Goal: Transaction & Acquisition: Purchase product/service

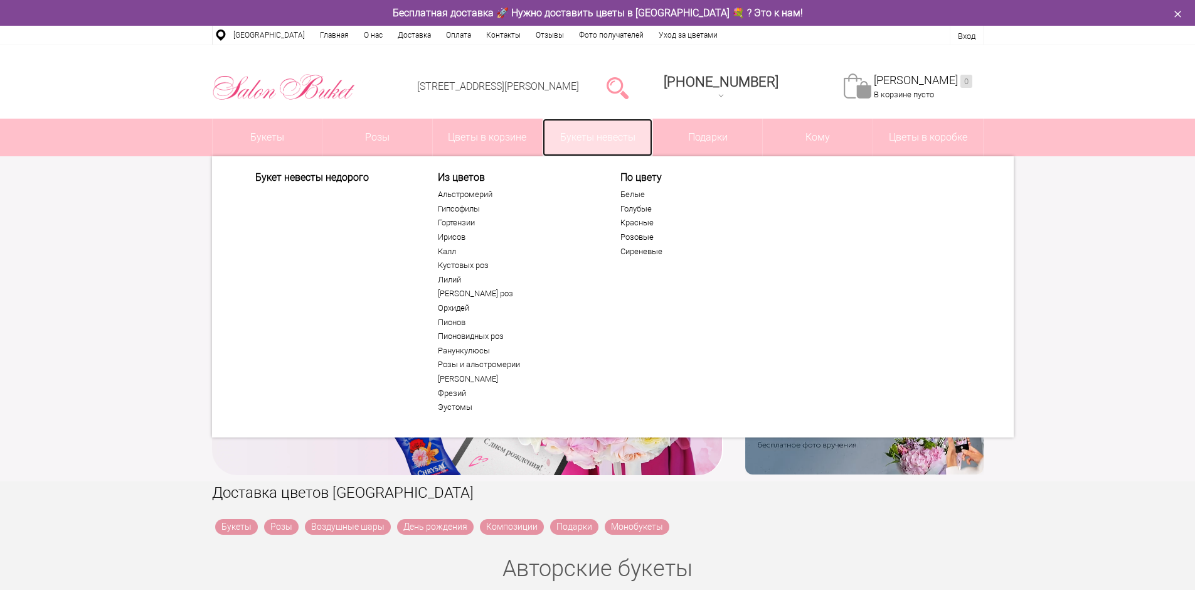
click at [602, 136] on link "Букеты невесты" at bounding box center [598, 138] width 110 height 38
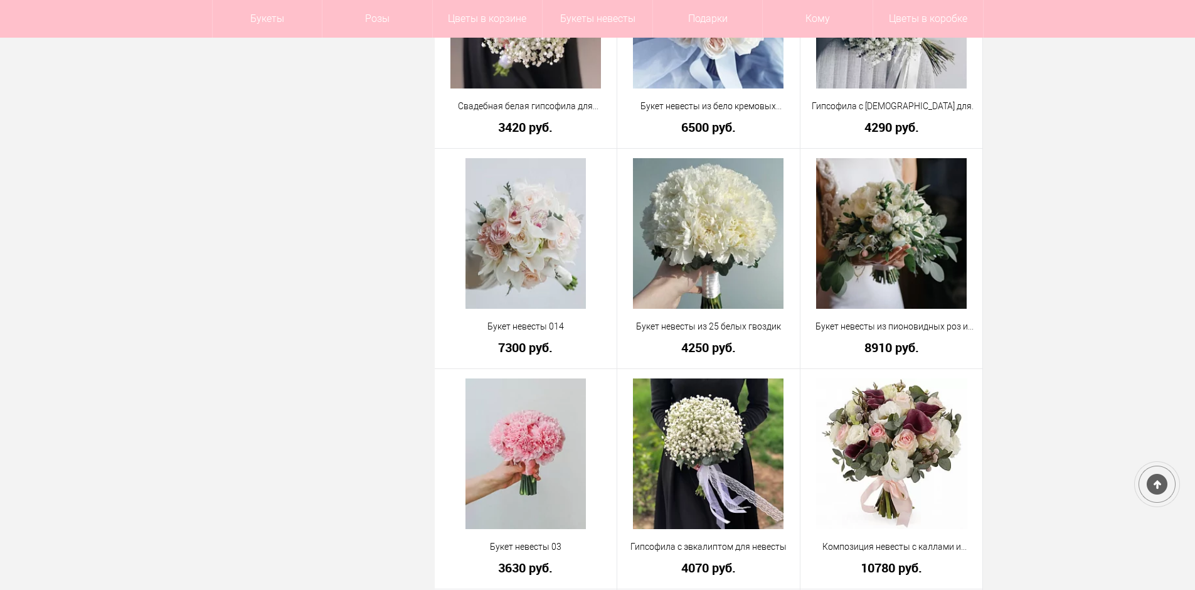
scroll to position [2886, 0]
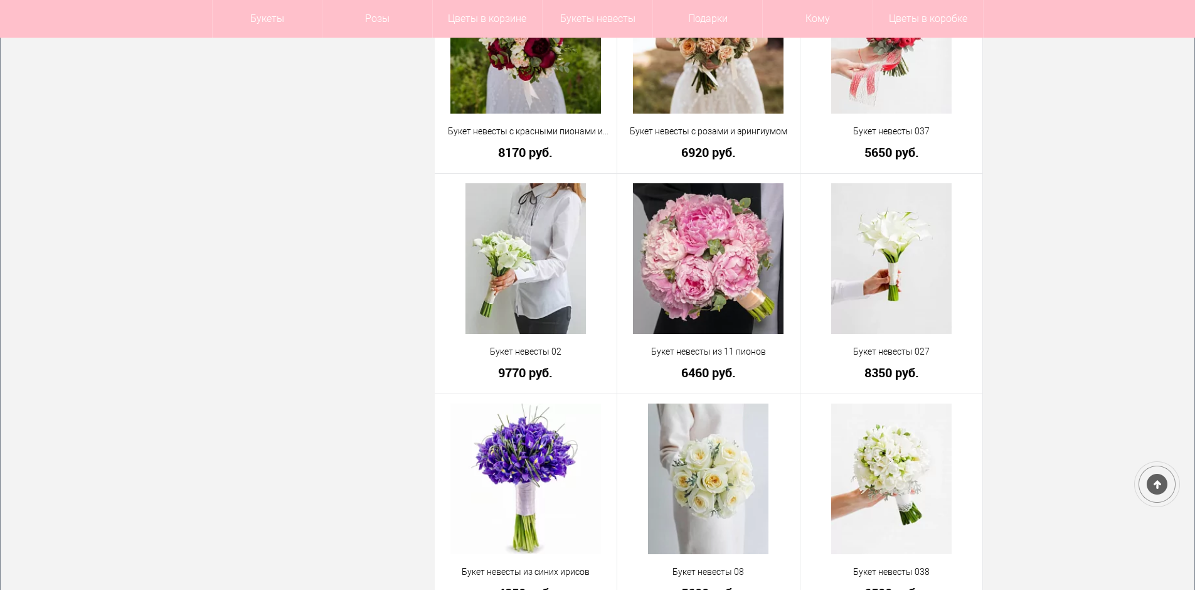
scroll to position [1694, 0]
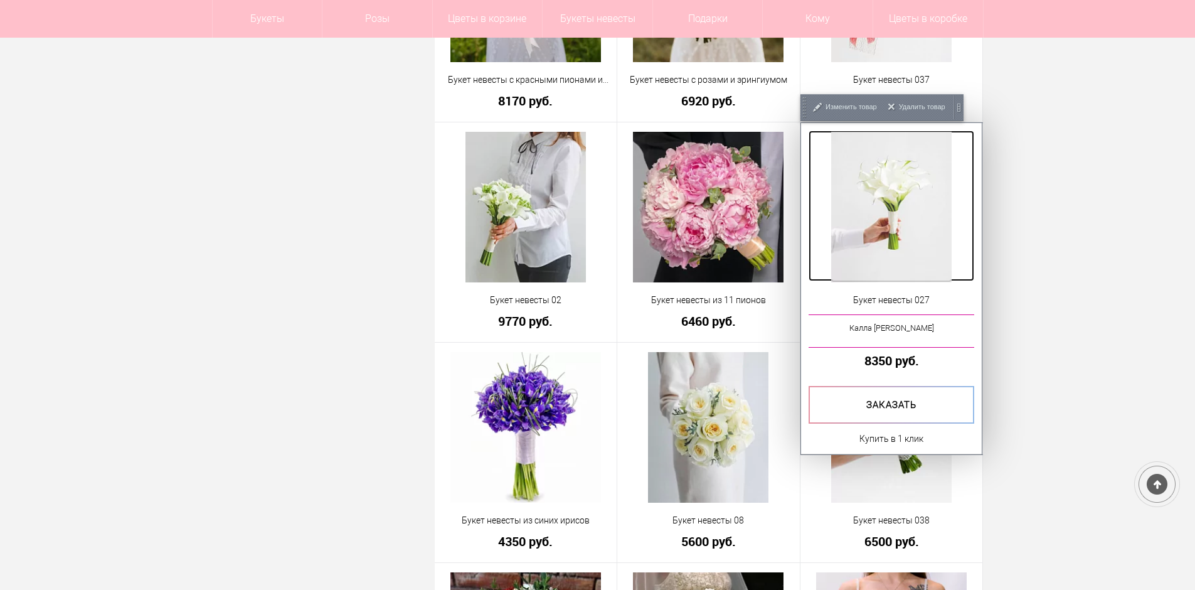
click at [922, 225] on img at bounding box center [891, 207] width 120 height 151
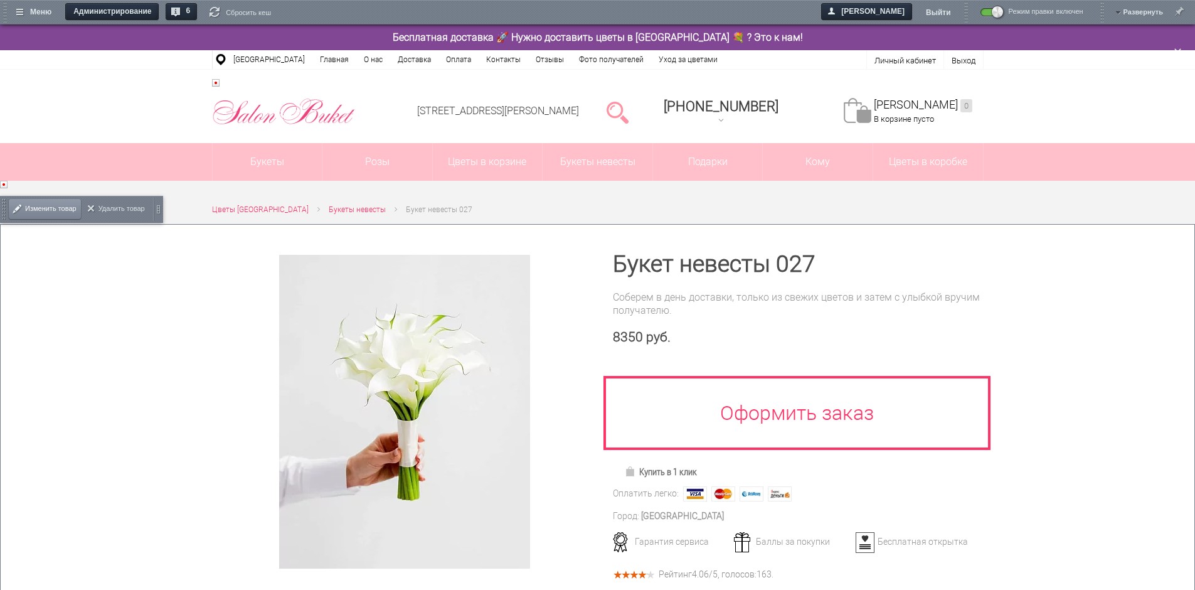
click at [28, 206] on span "Изменить товар" at bounding box center [50, 209] width 51 height 26
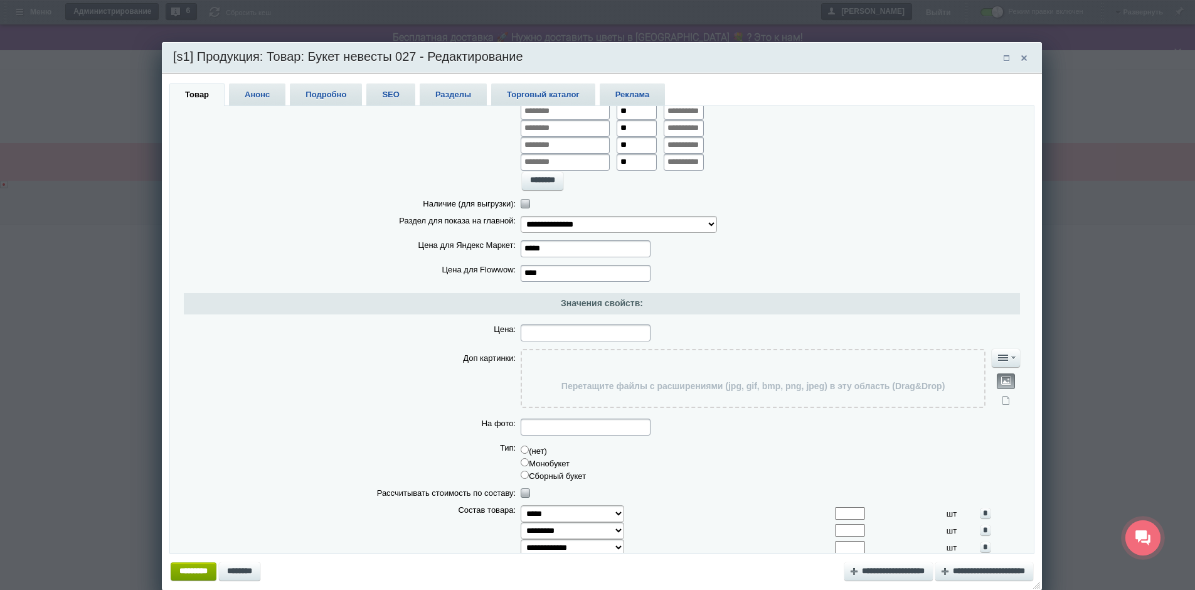
scroll to position [1954, 0]
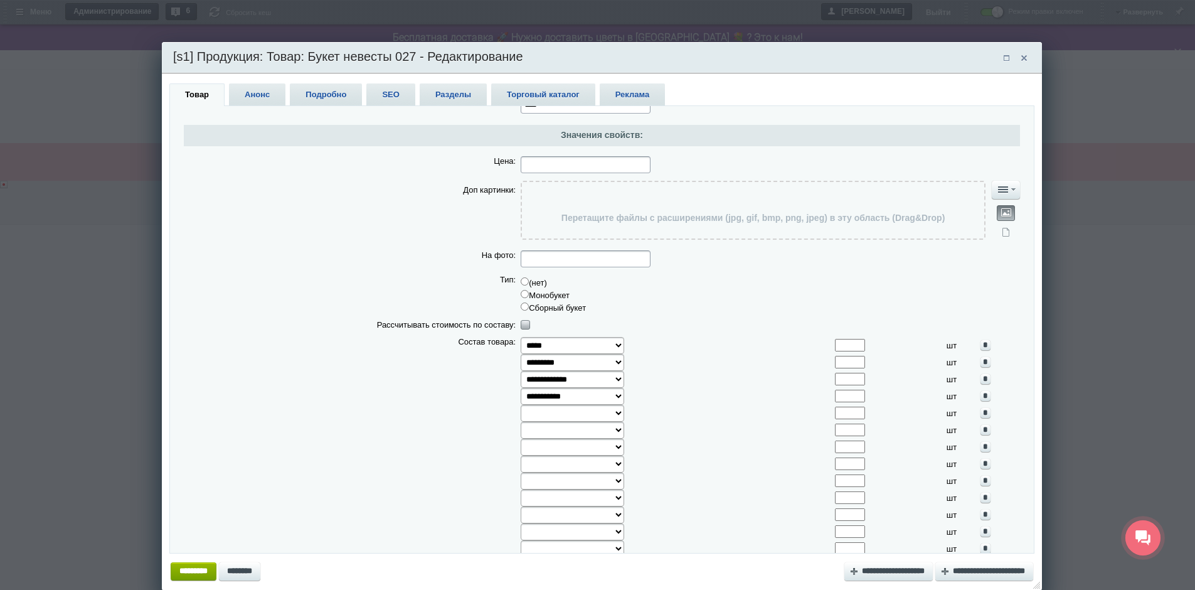
click at [1030, 57] on span at bounding box center [1024, 58] width 18 height 19
